Goal: Task Accomplishment & Management: Complete application form

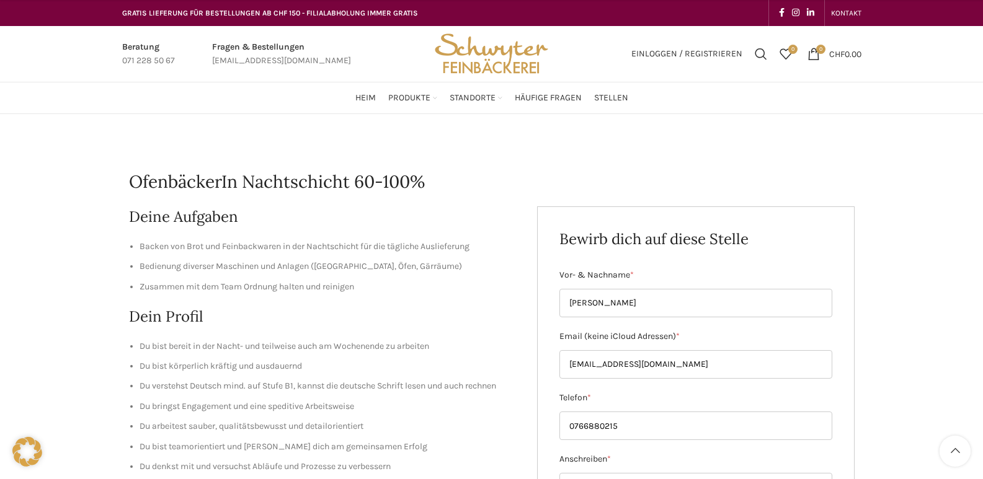
scroll to position [335, 0]
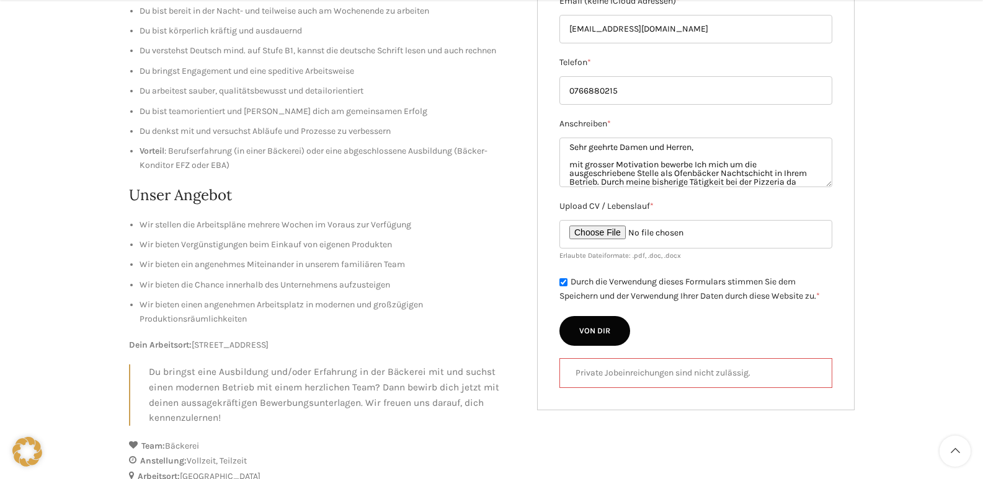
click at [601, 324] on input "Von dir" at bounding box center [594, 331] width 71 height 30
type input "Von dir"
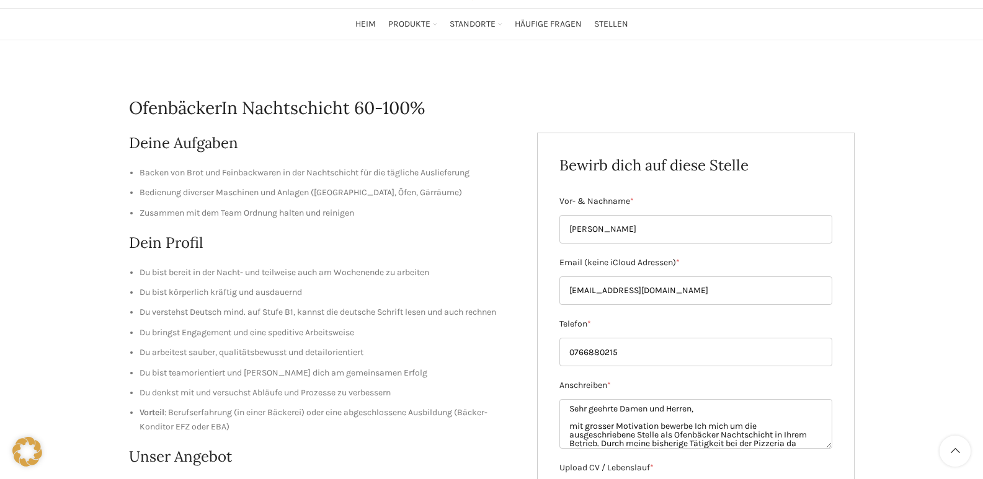
scroll to position [229, 0]
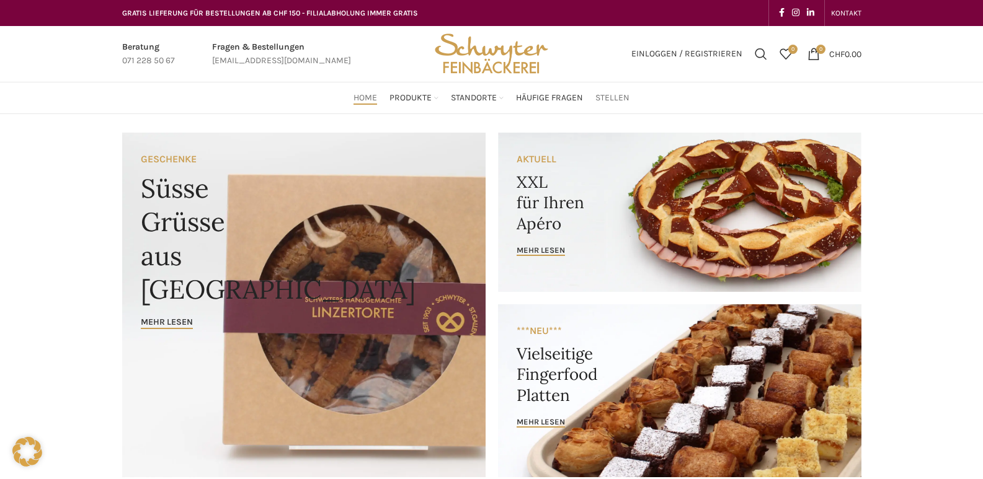
click at [618, 102] on span "Stellen" at bounding box center [612, 98] width 34 height 12
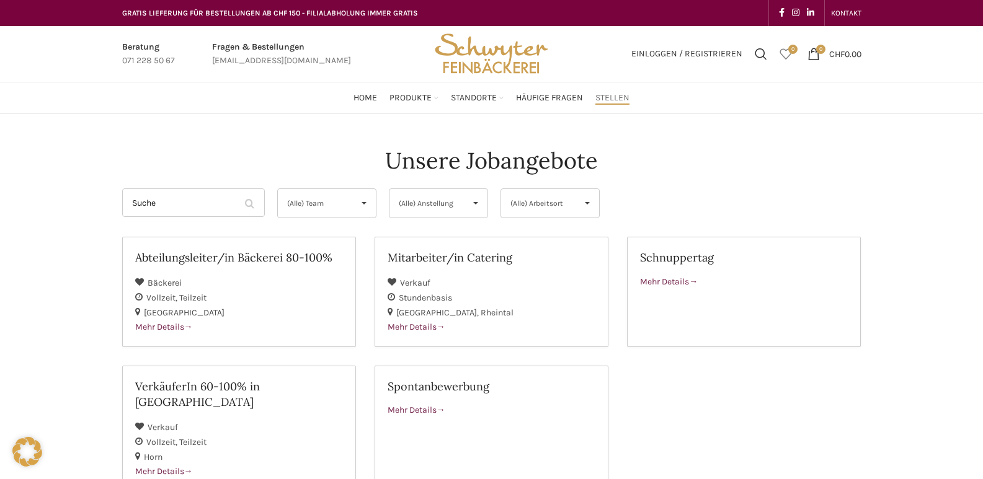
scroll to position [14, 0]
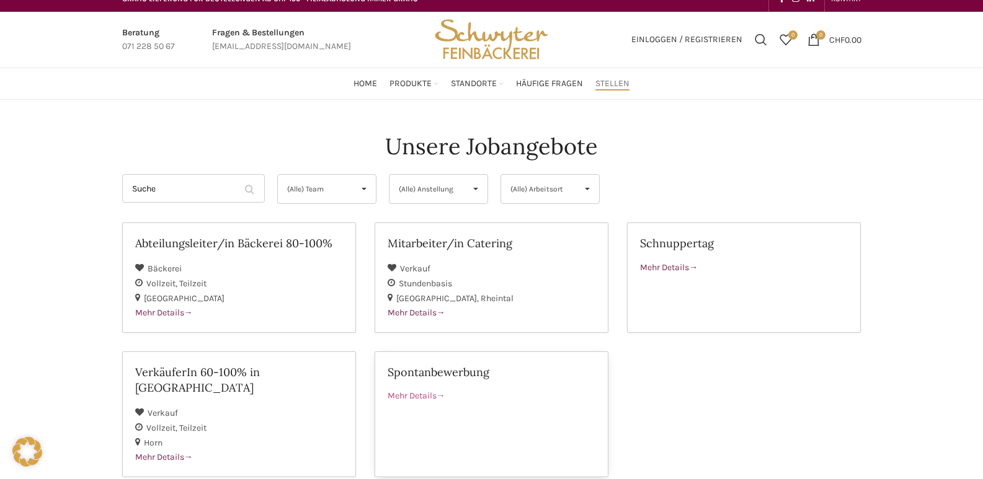
click at [443, 404] on link "Spontanbewerbung Mehr Details" at bounding box center [491, 414] width 234 height 126
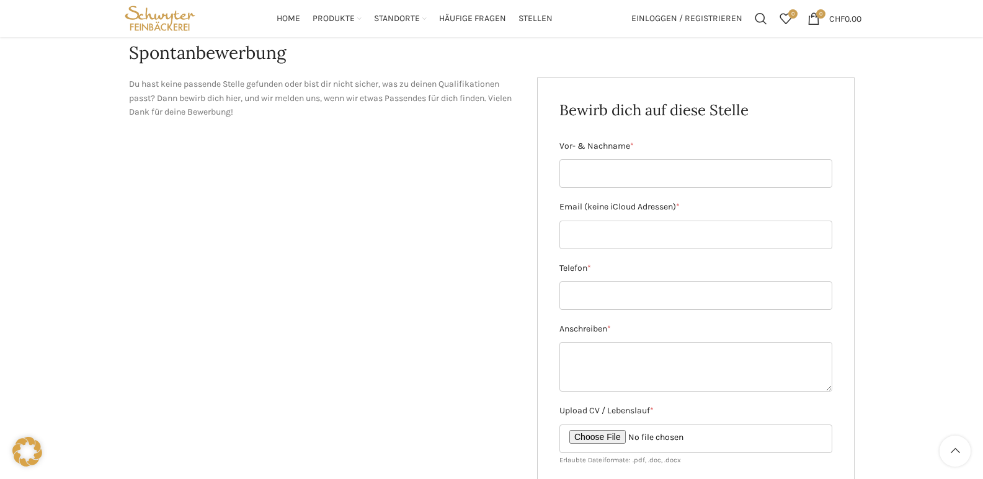
scroll to position [126, 0]
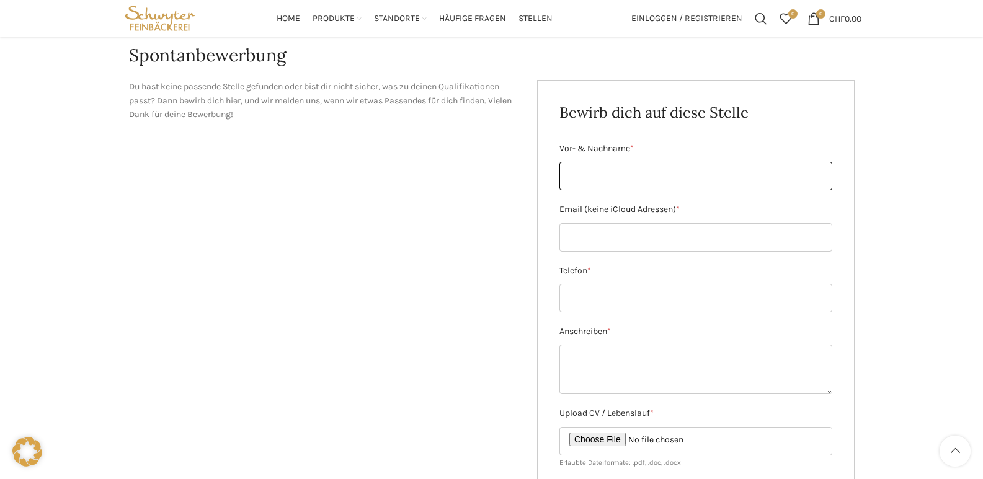
click at [637, 176] on input "Vor- & Nachname *" at bounding box center [695, 176] width 273 height 29
type input "HAMID RAHMANY"
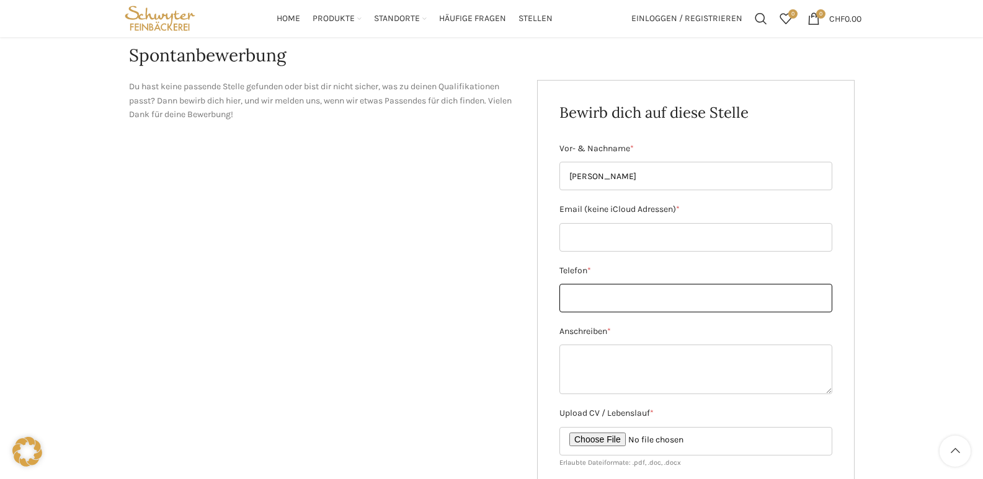
type input "0766880215"
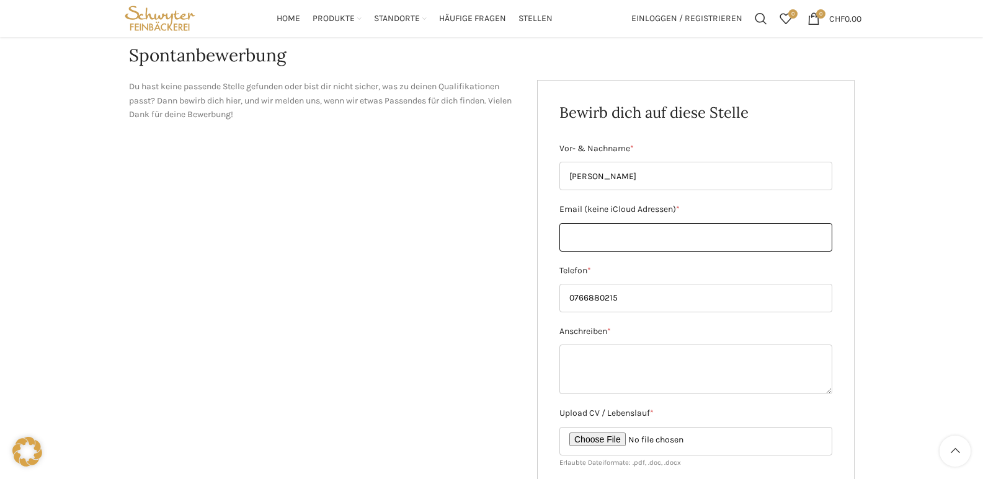
click at [636, 225] on input "Email (keine iCloud Adressen) *" at bounding box center [695, 237] width 273 height 29
type input "hamid.rahmany888@gmail.com"
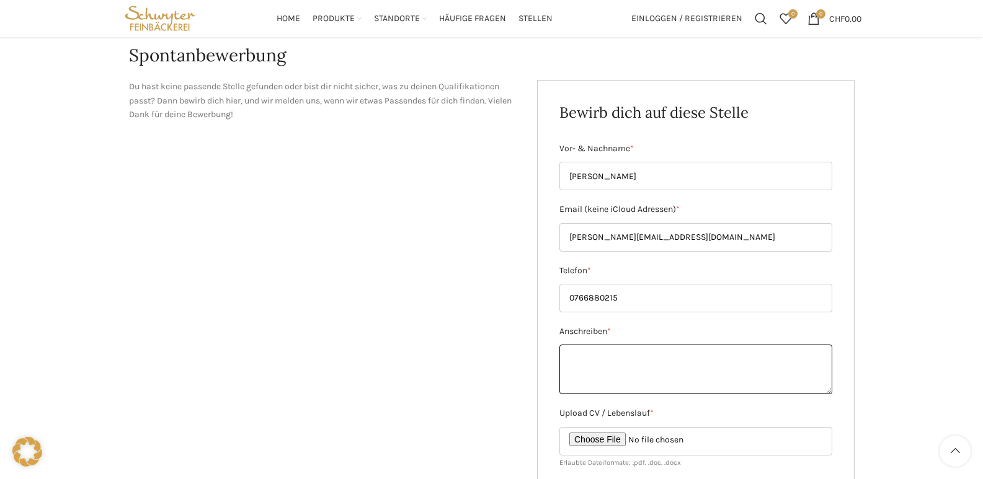
click at [643, 393] on textarea "Anschreiben *" at bounding box center [695, 370] width 273 height 50
